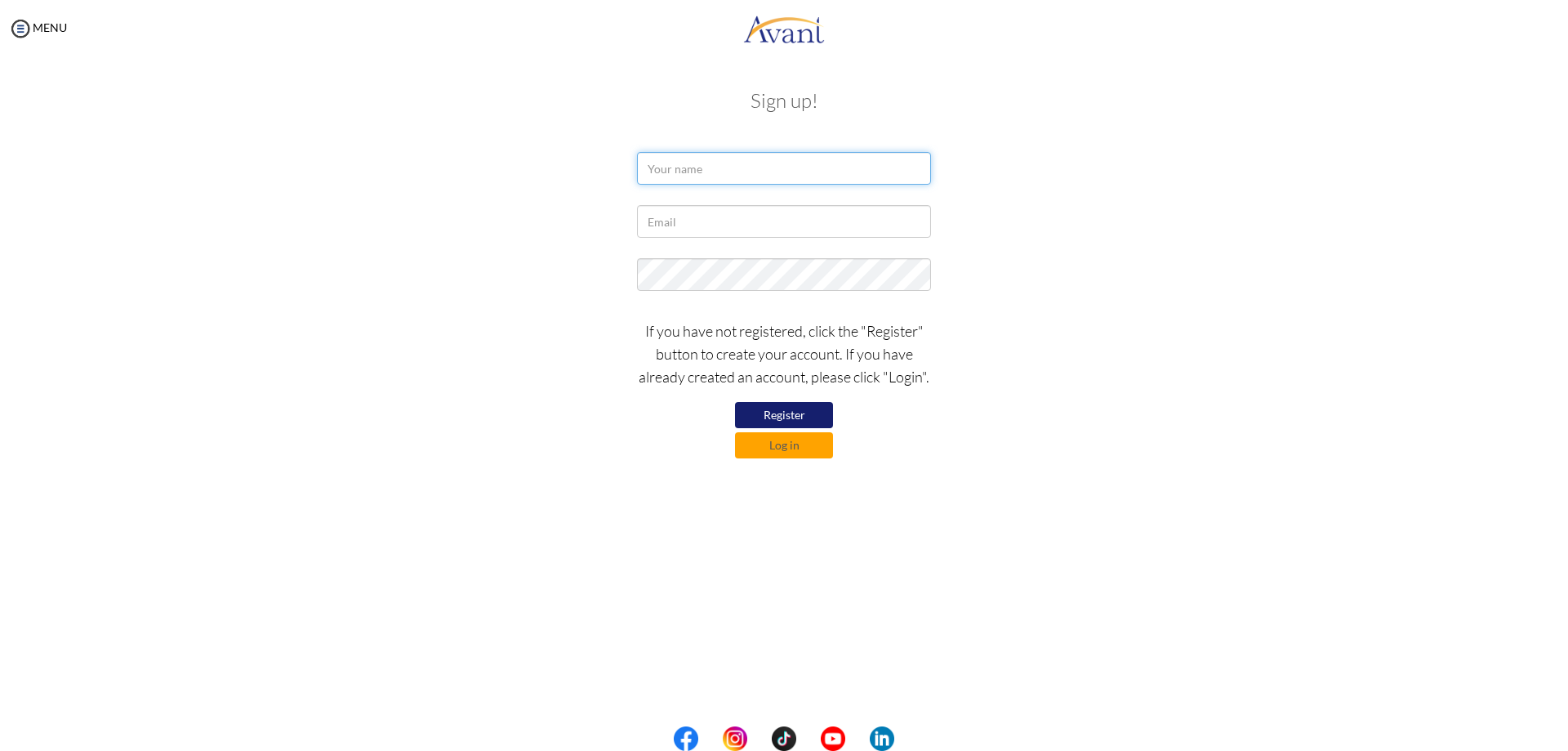
click at [692, 169] on input "text" at bounding box center [784, 168] width 294 height 33
type input "June Shepherd"
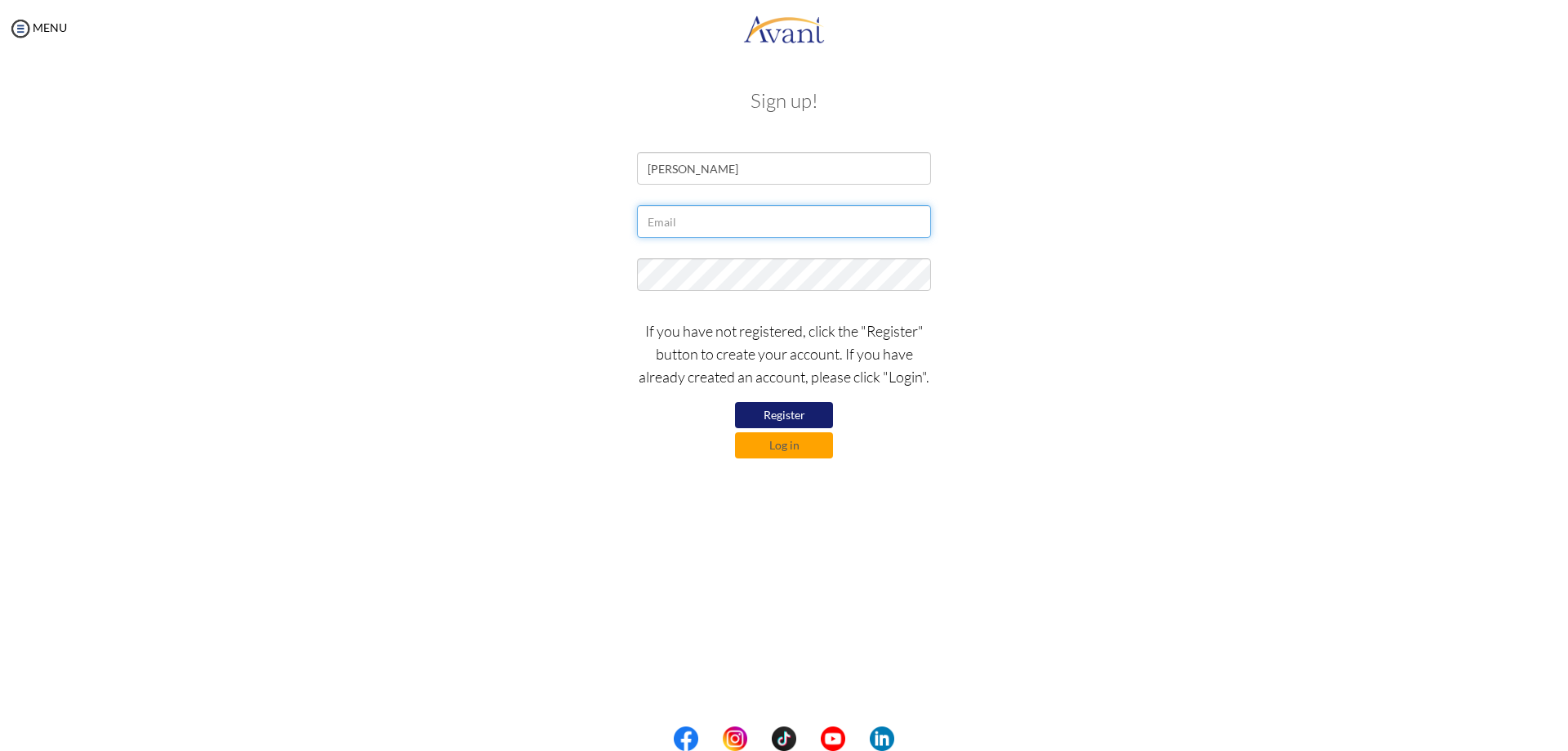
click at [703, 220] on input "text" at bounding box center [784, 221] width 294 height 33
click at [809, 411] on button "Register" at bounding box center [784, 415] width 98 height 26
click at [650, 222] on input "Sjune381@gmail.com" at bounding box center [784, 221] width 294 height 33
type input "sjune381@gmail.com"
click at [781, 415] on button "Register" at bounding box center [784, 415] width 98 height 26
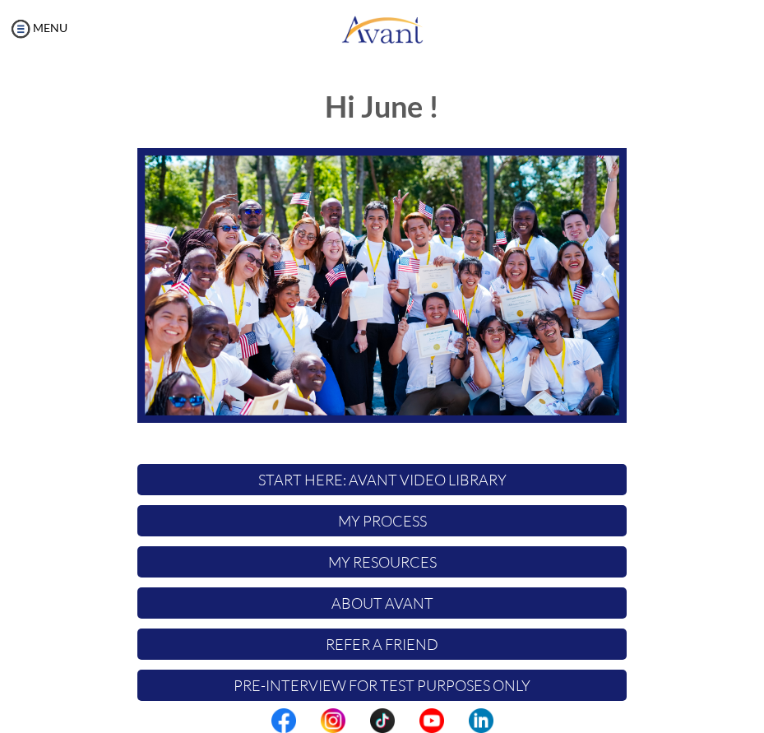
click at [425, 687] on p "Pre-Interview for test purposes only" at bounding box center [381, 684] width 489 height 31
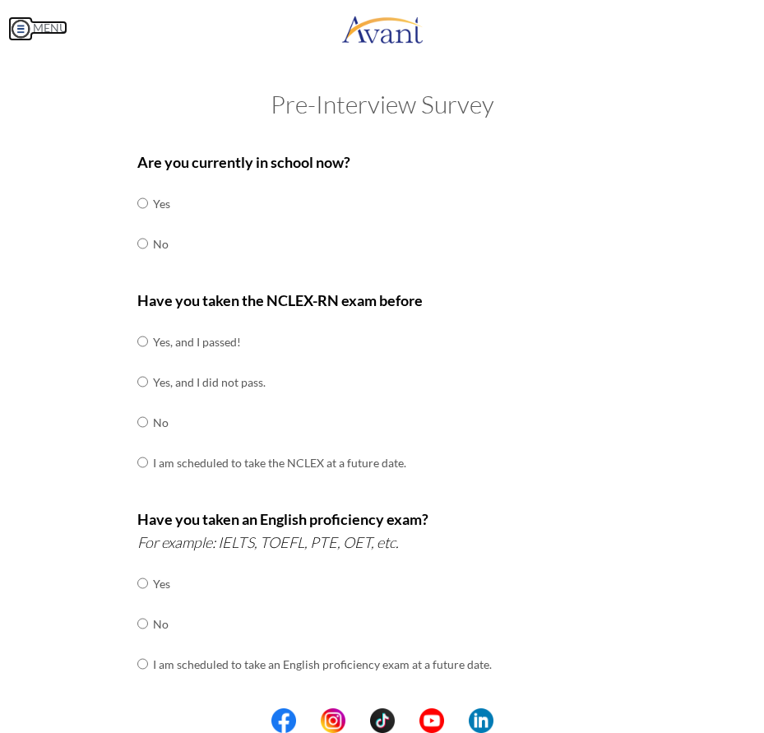
click at [17, 24] on img at bounding box center [20, 28] width 25 height 25
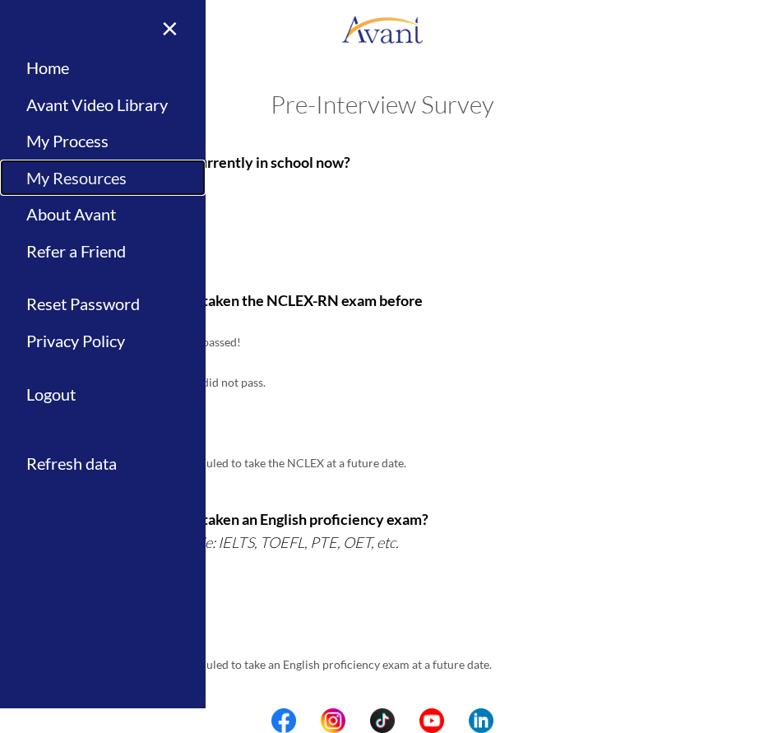
click at [94, 179] on link "My Resources" at bounding box center [103, 177] width 206 height 37
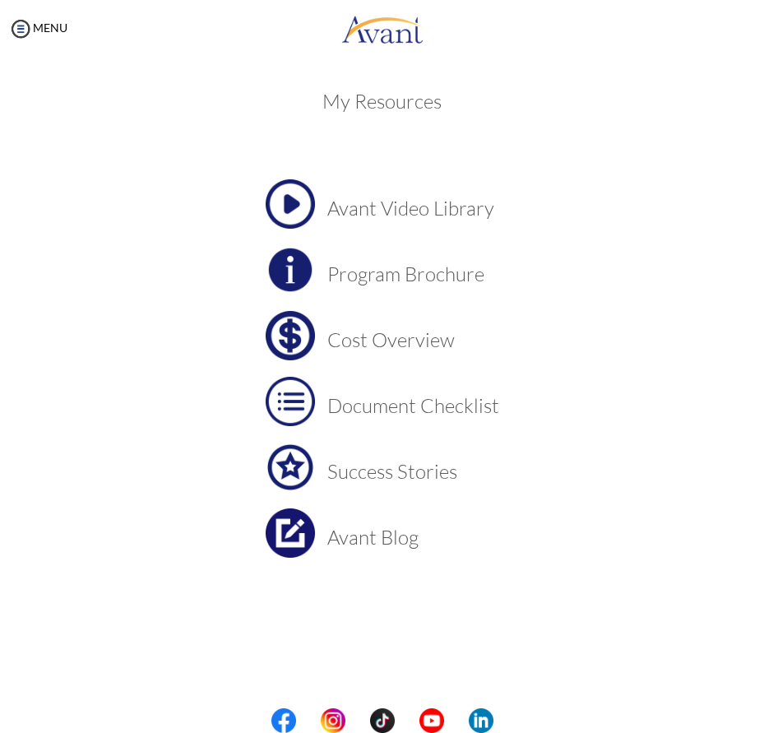
click at [397, 418] on td "Document Checklist" at bounding box center [413, 401] width 172 height 49
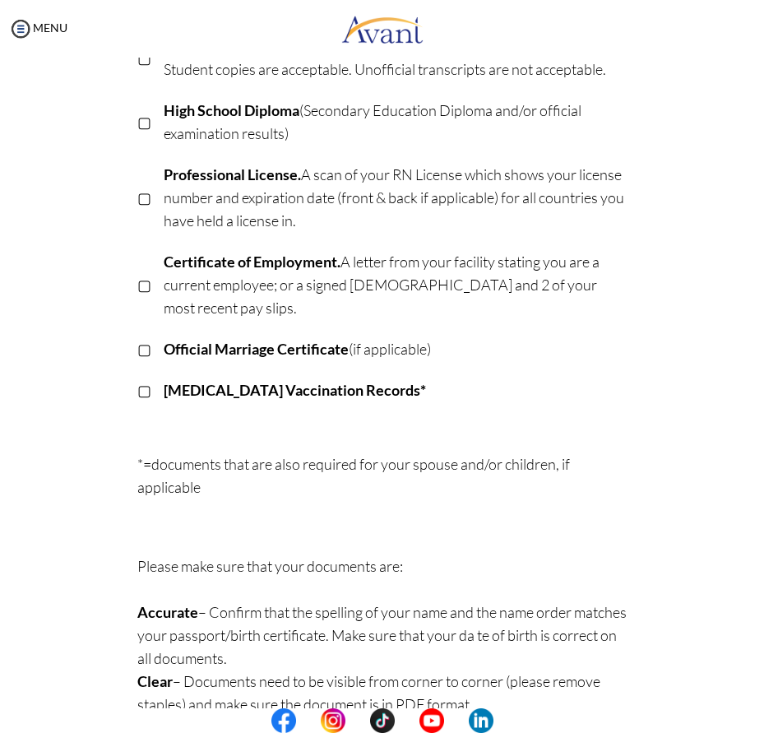
scroll to position [417, 0]
